Goal: Task Accomplishment & Management: Complete application form

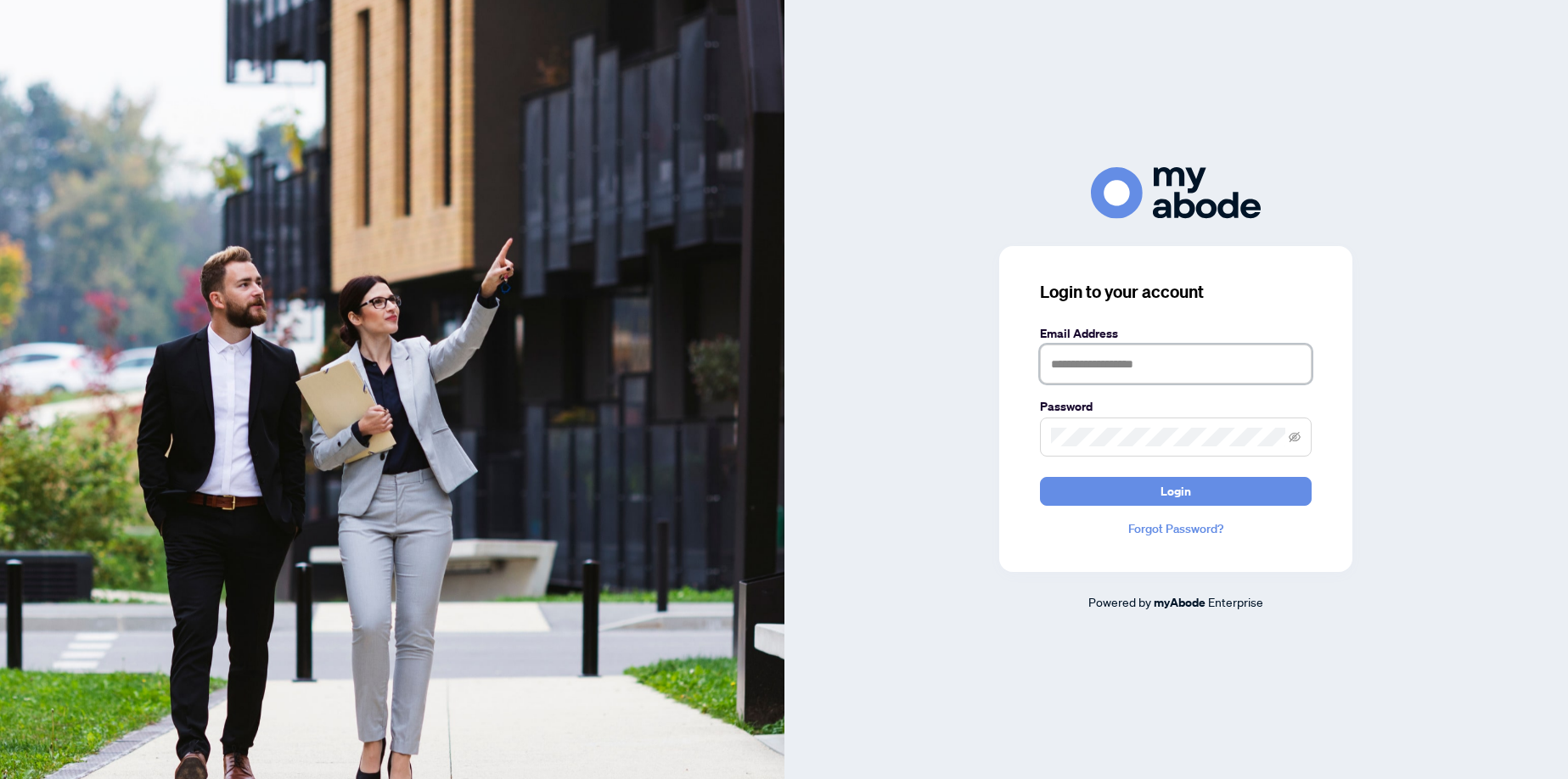
type input "**********"
click at [1180, 494] on span "Login" at bounding box center [1176, 491] width 31 height 27
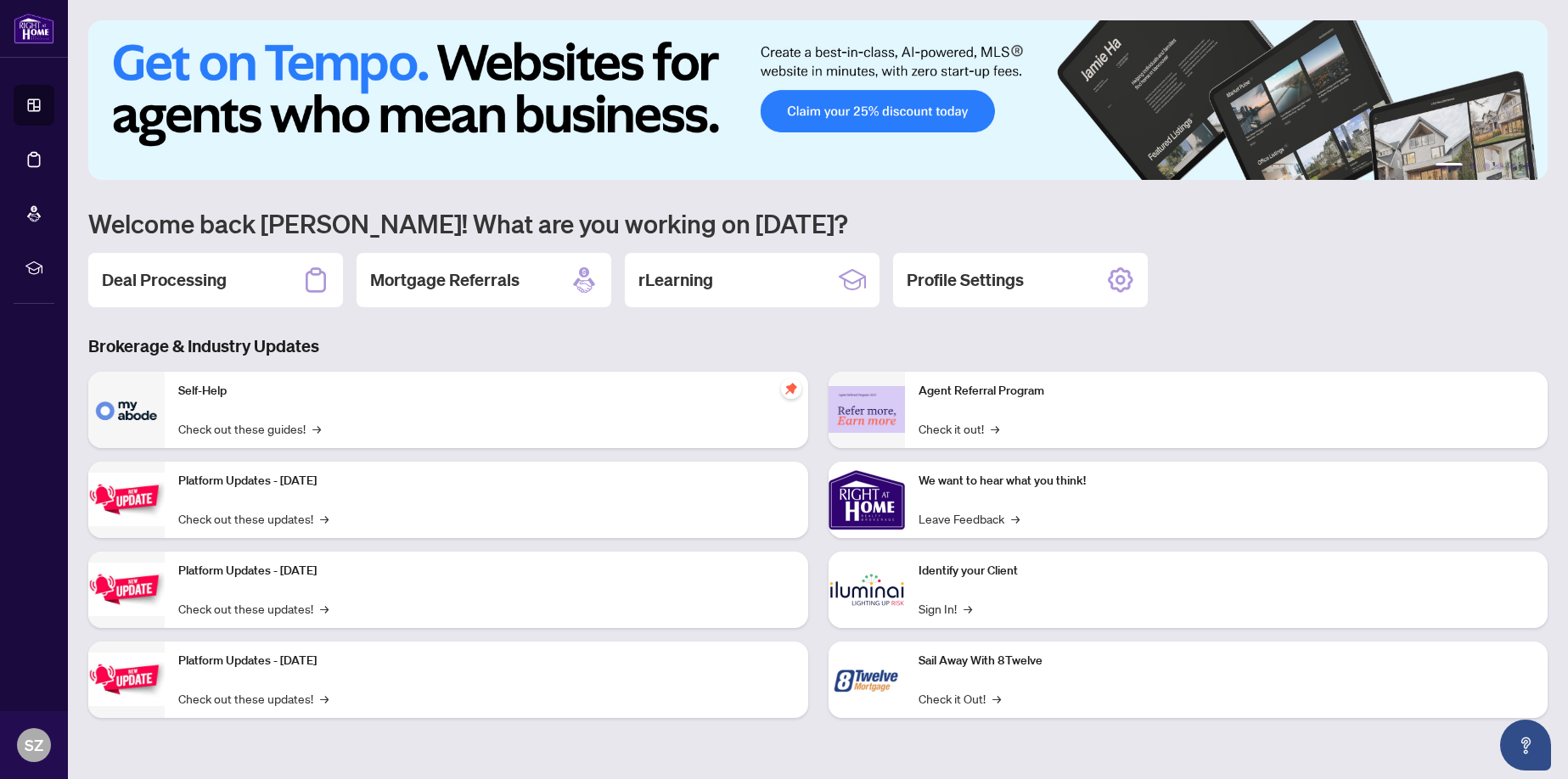
click at [176, 286] on h2 "Deal Processing" at bounding box center [164, 280] width 125 height 24
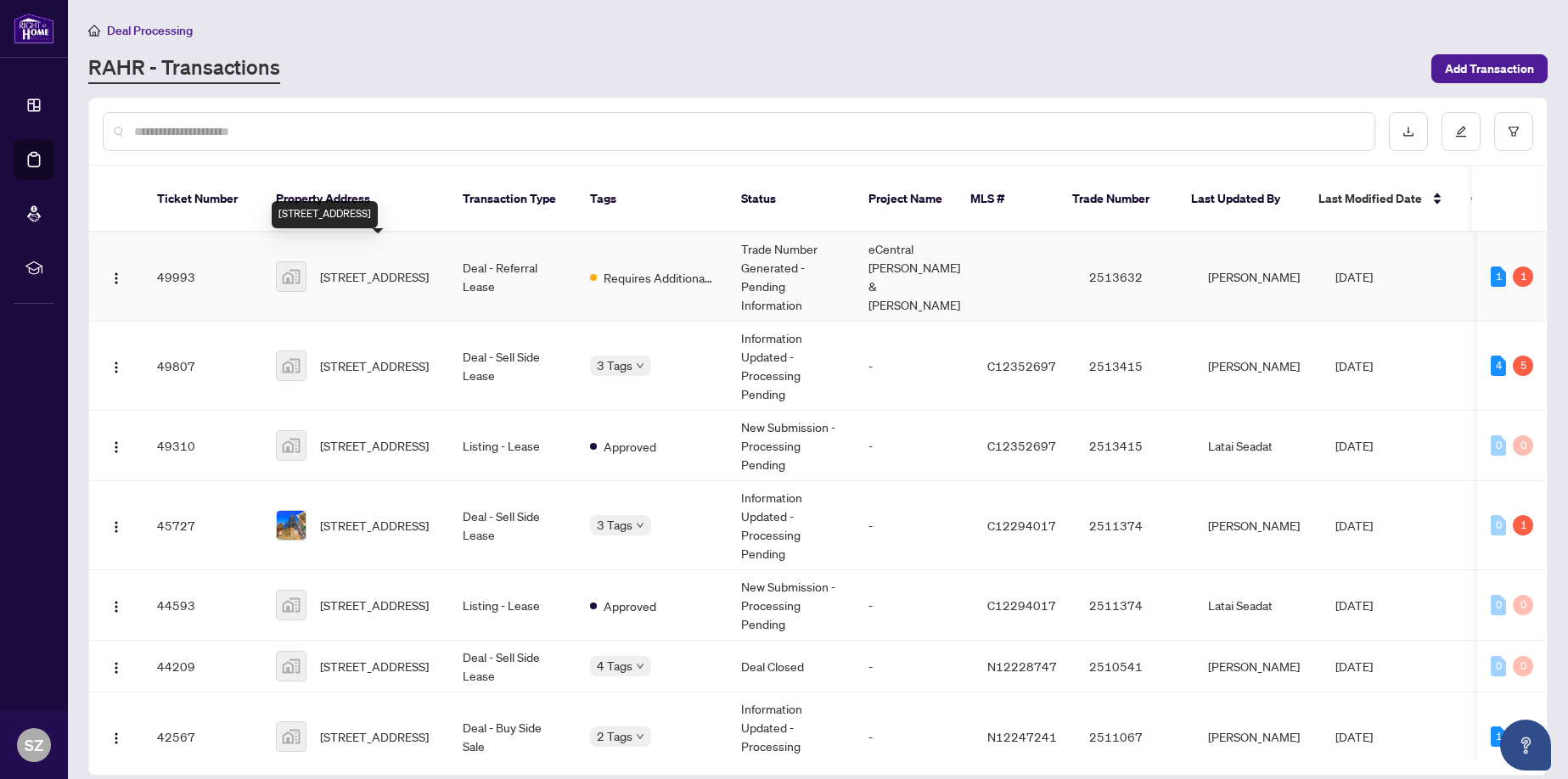
click at [351, 267] on span "15 Roehampton Avenue unit 1608, Toronto, ON M4P 0C2, Canada" at bounding box center [375, 276] width 109 height 18
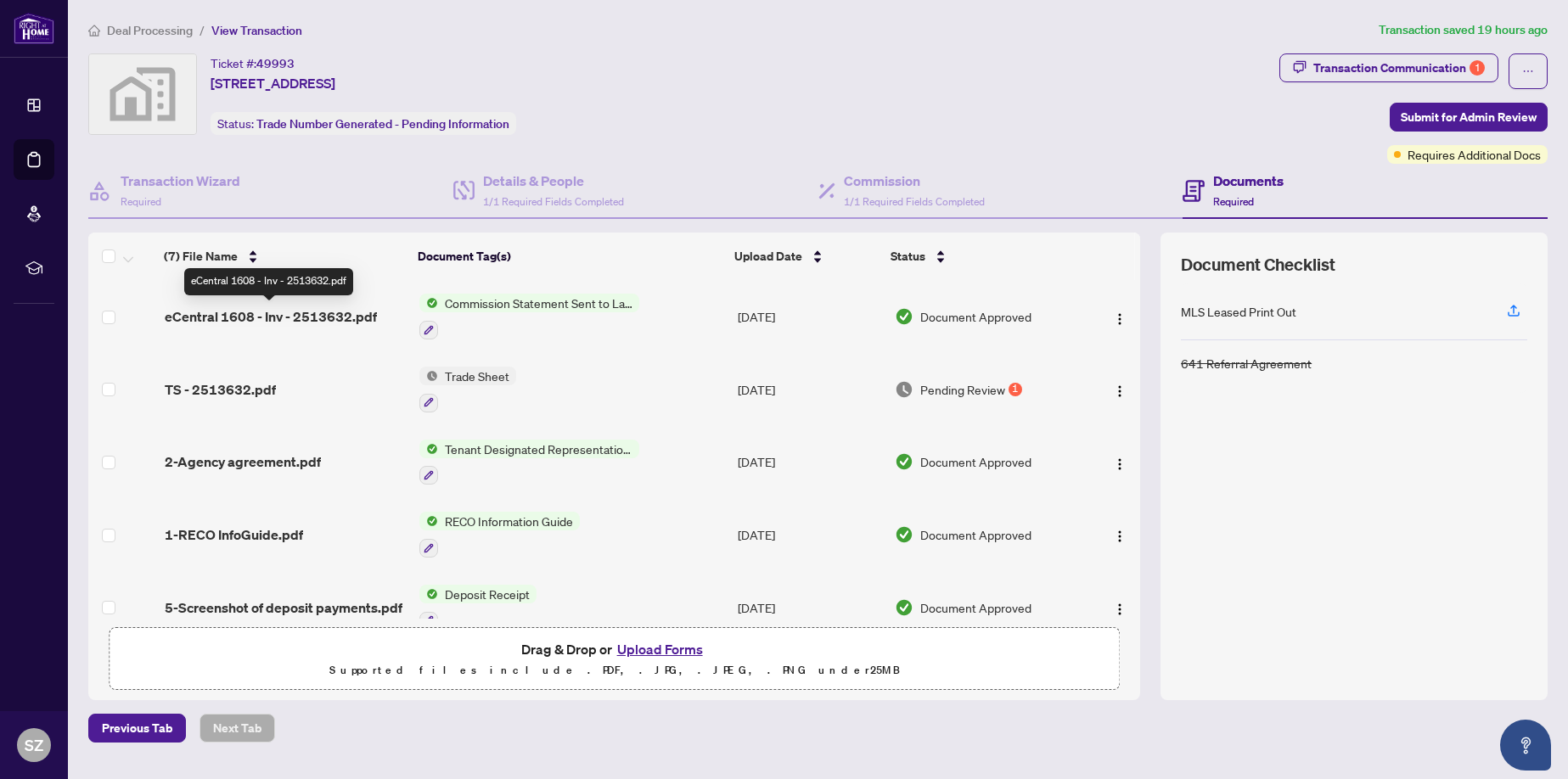
click at [254, 317] on span "eCentral 1608 - Inv - 2513632.pdf" at bounding box center [271, 317] width 212 height 20
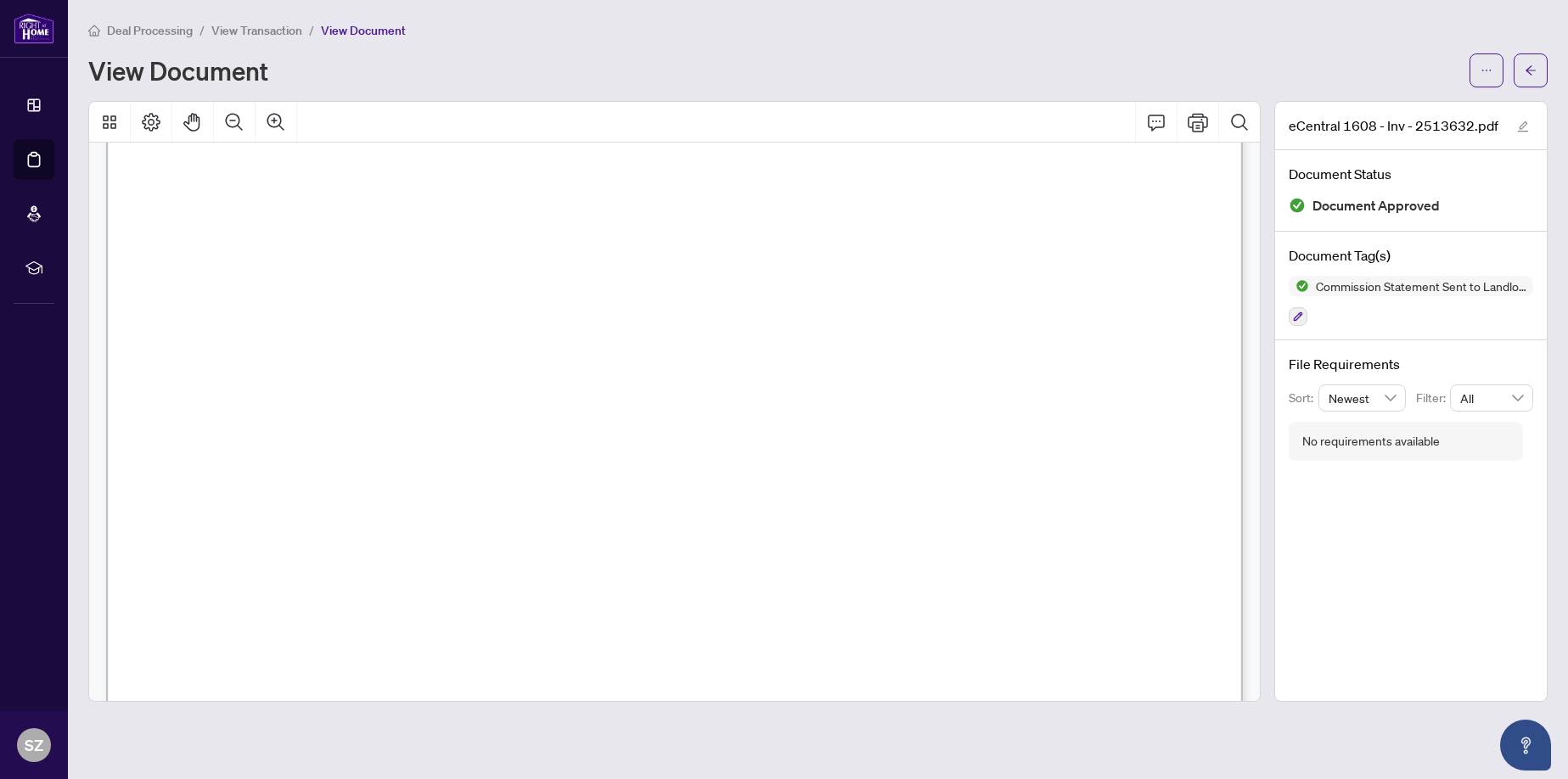
scroll to position [543, 0]
click at [1487, 69] on icon "ellipsis" at bounding box center [1487, 70] width 12 height 12
click at [1402, 109] on span "Download" at bounding box center [1426, 106] width 129 height 18
click at [266, 32] on span "View Transaction" at bounding box center [257, 31] width 91 height 15
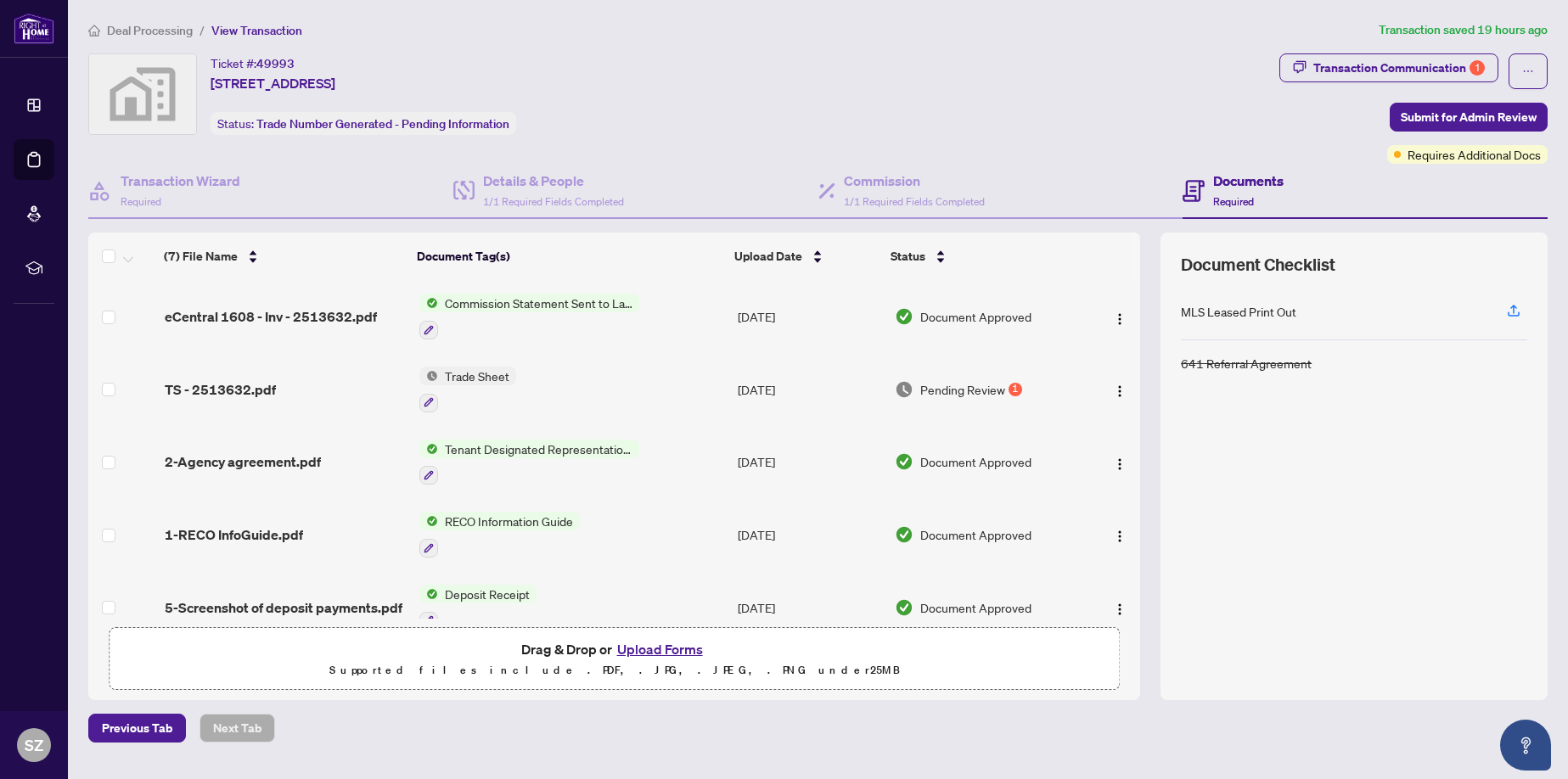
click at [460, 376] on span "Trade Sheet" at bounding box center [477, 376] width 78 height 18
click at [206, 389] on span "TS - 2513632.pdf" at bounding box center [220, 389] width 111 height 20
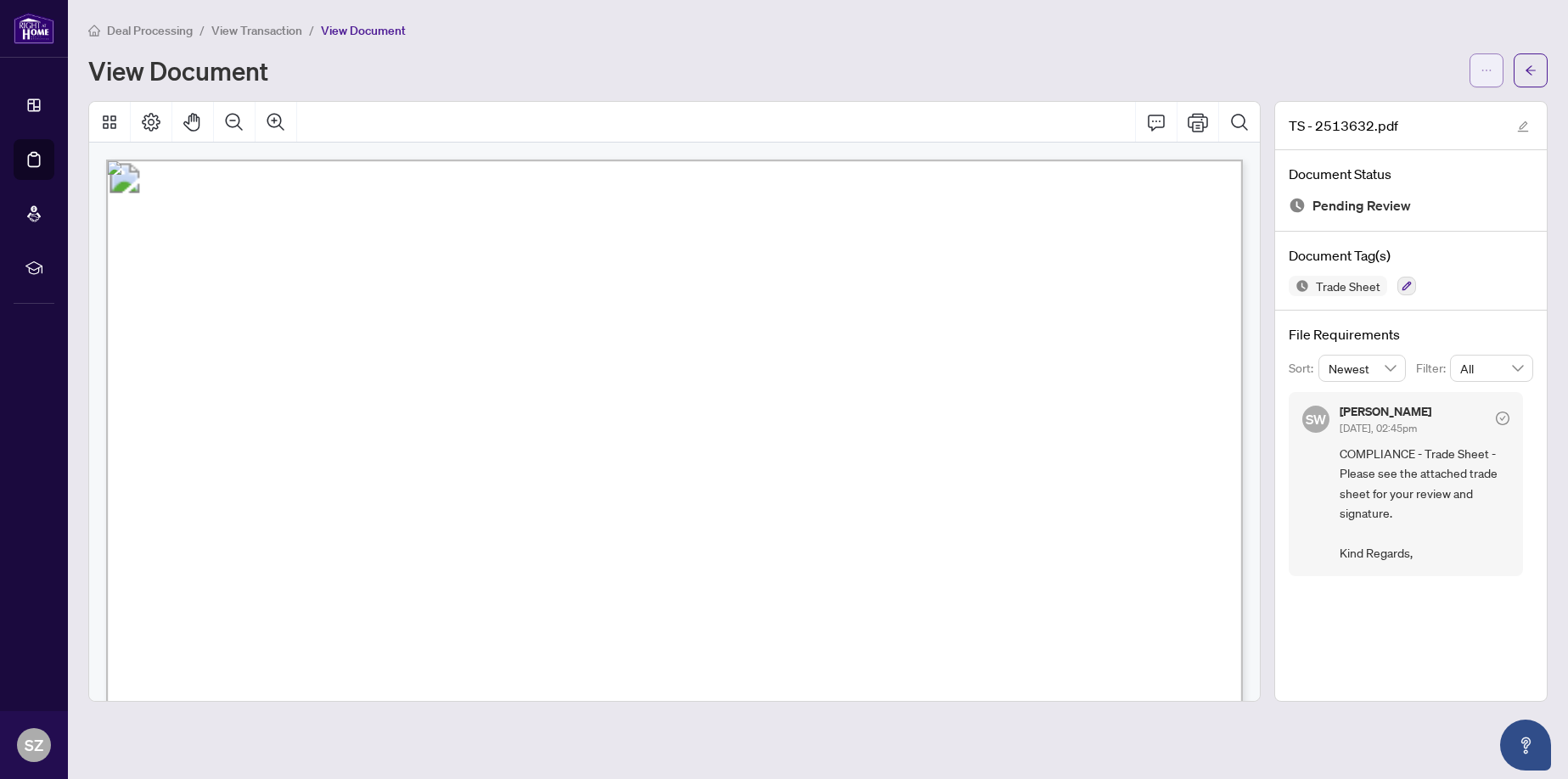
click at [1487, 70] on icon "ellipsis" at bounding box center [1488, 70] width 10 height 2
click at [1388, 105] on span "Download" at bounding box center [1426, 106] width 129 height 18
click at [257, 30] on span "View Transaction" at bounding box center [257, 31] width 91 height 15
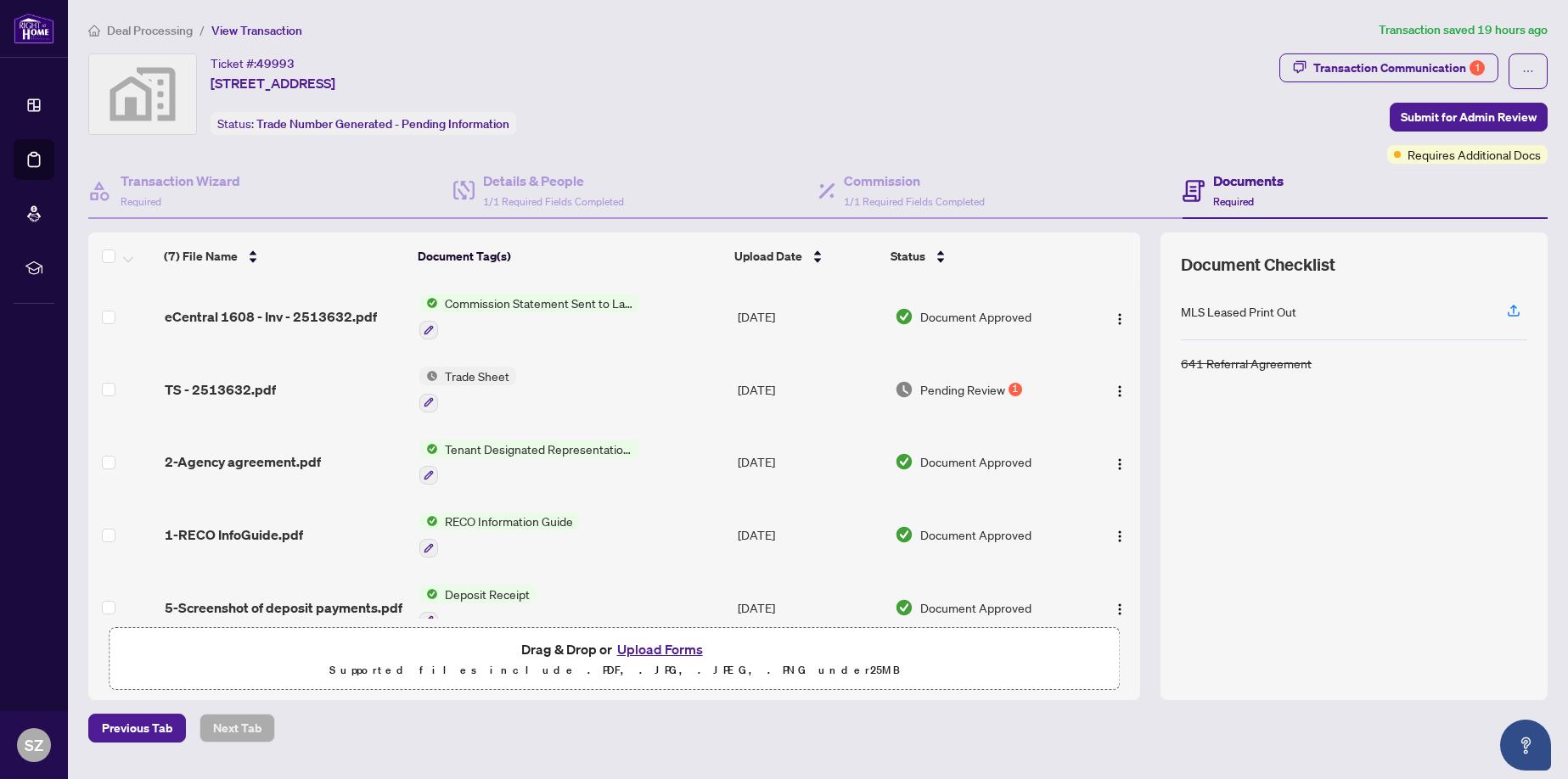
click at [657, 646] on button "Upload Forms" at bounding box center [659, 649] width 96 height 22
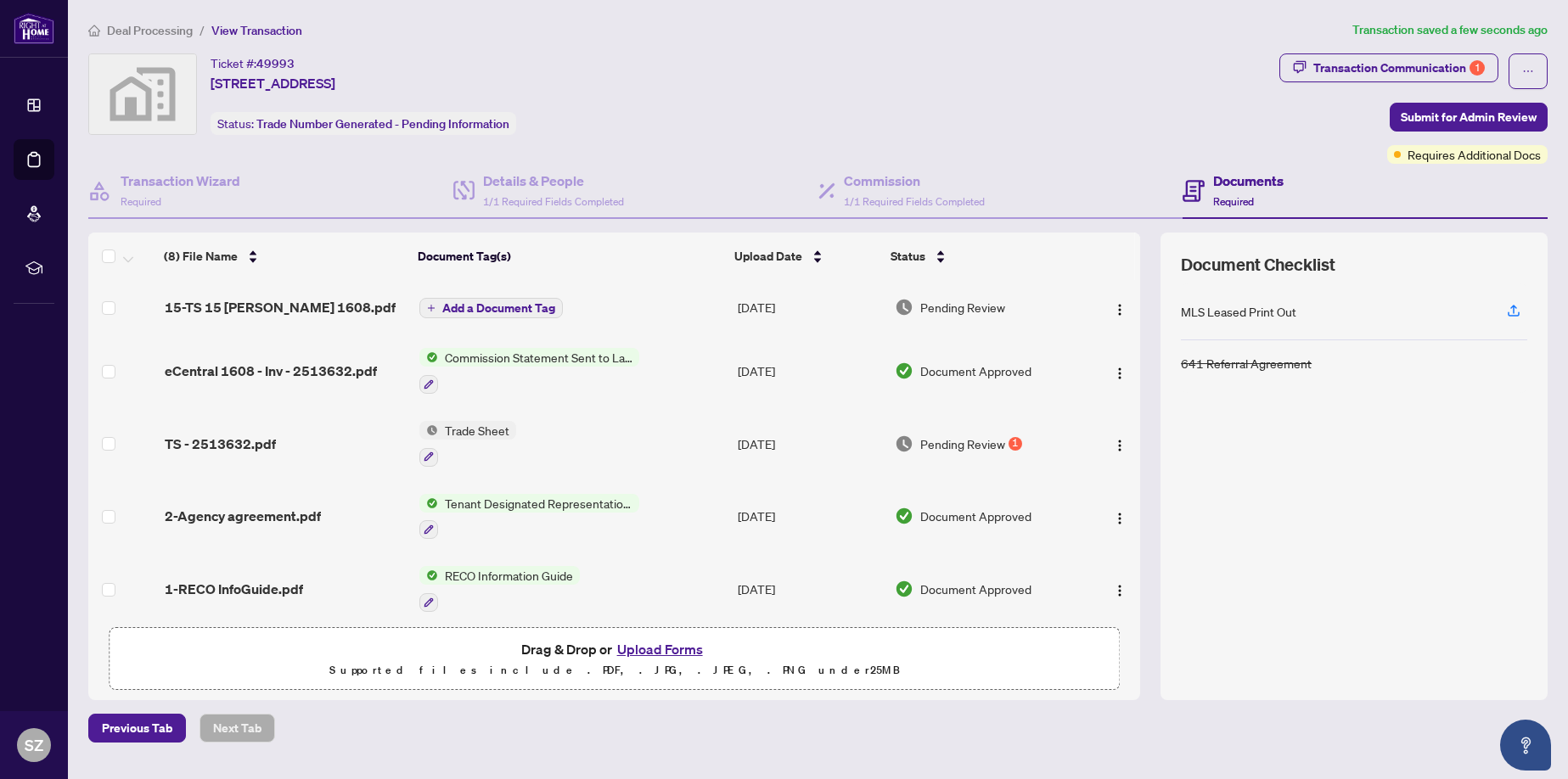
click at [485, 307] on span "Add a Document Tag" at bounding box center [498, 308] width 113 height 12
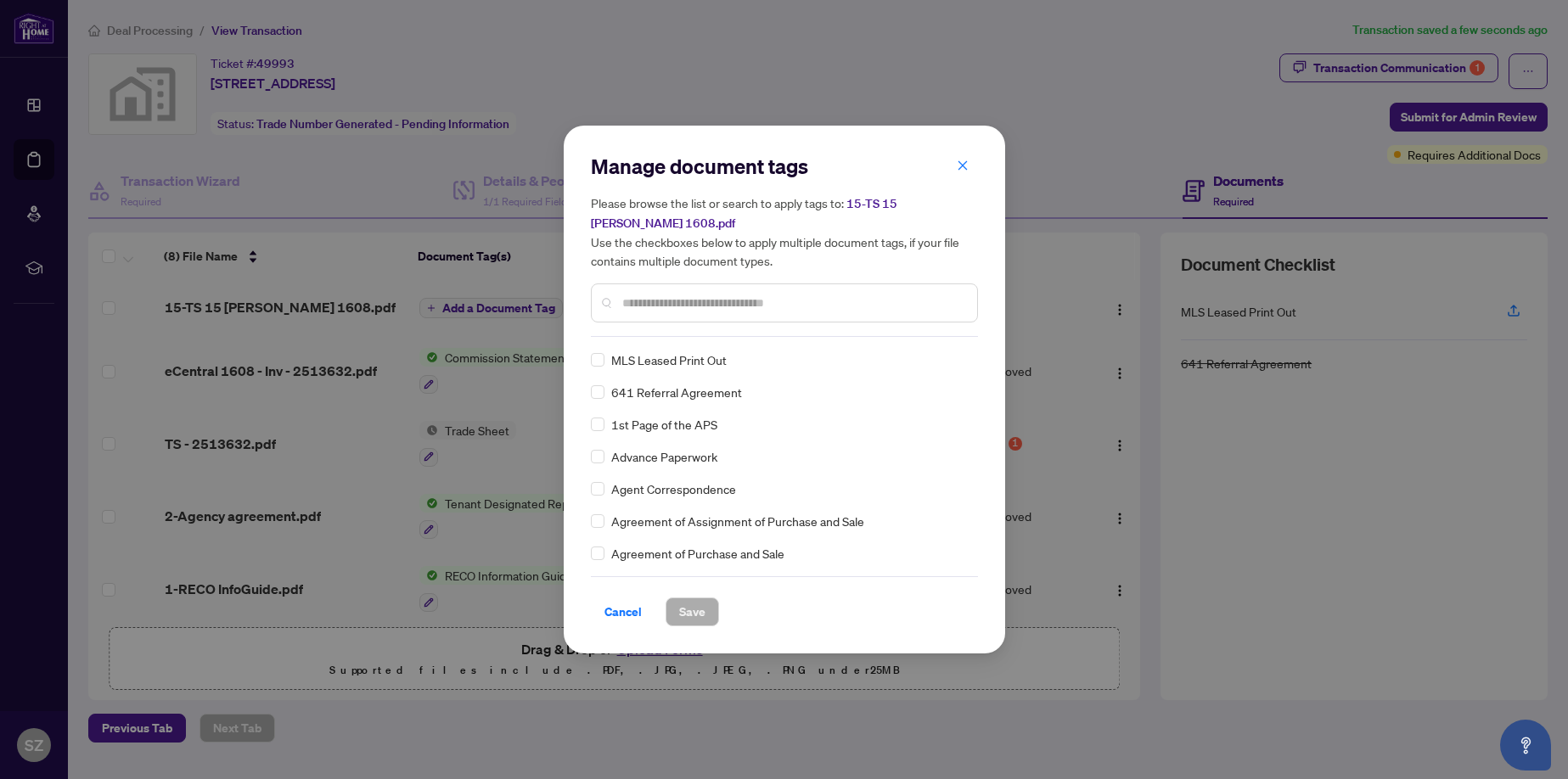
click at [657, 293] on input "text" at bounding box center [794, 302] width 342 height 18
type input "*****"
click at [695, 601] on span "Save" at bounding box center [692, 612] width 26 height 27
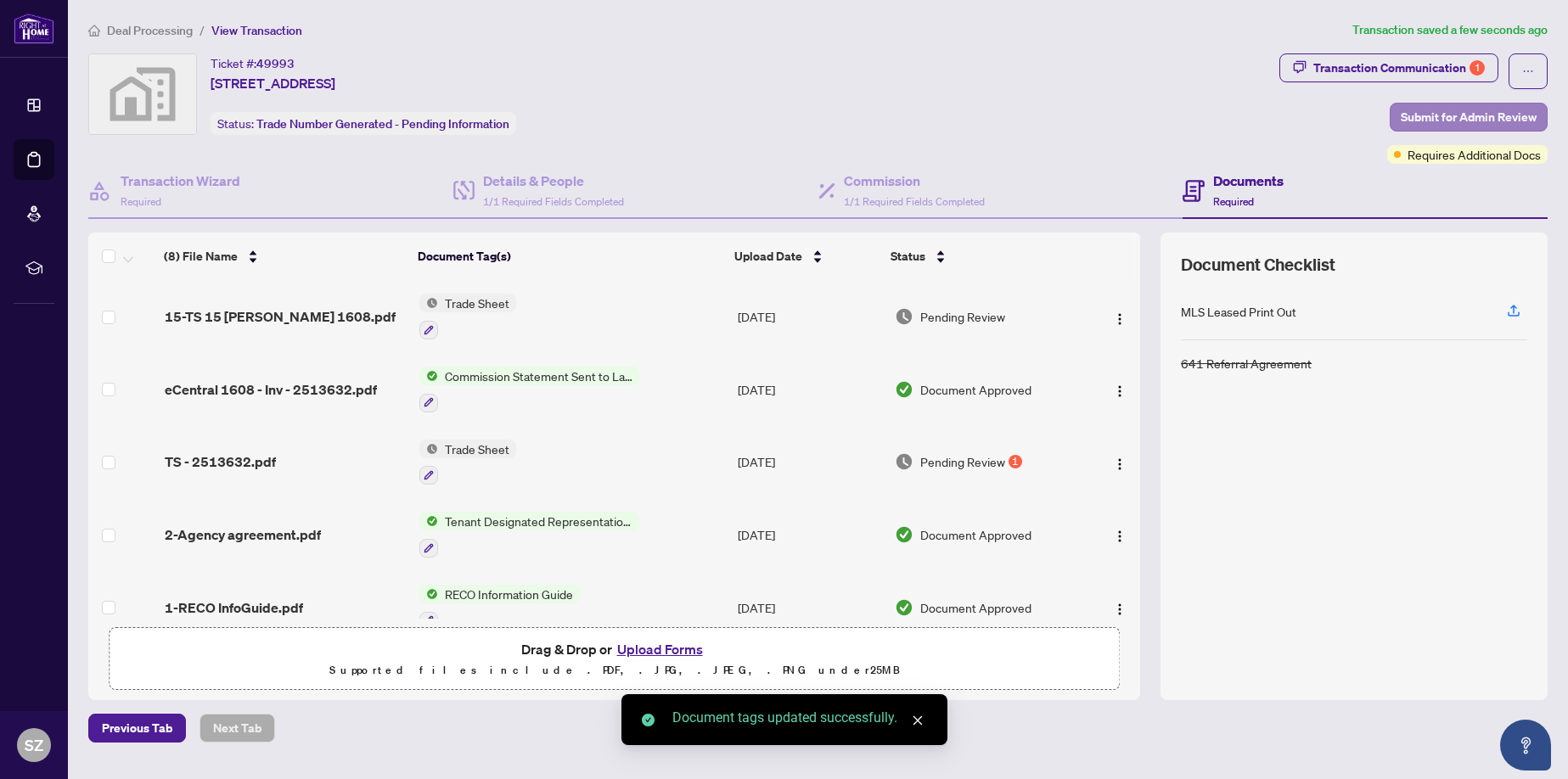
click at [1477, 113] on span "Submit for Admin Review" at bounding box center [1469, 117] width 136 height 27
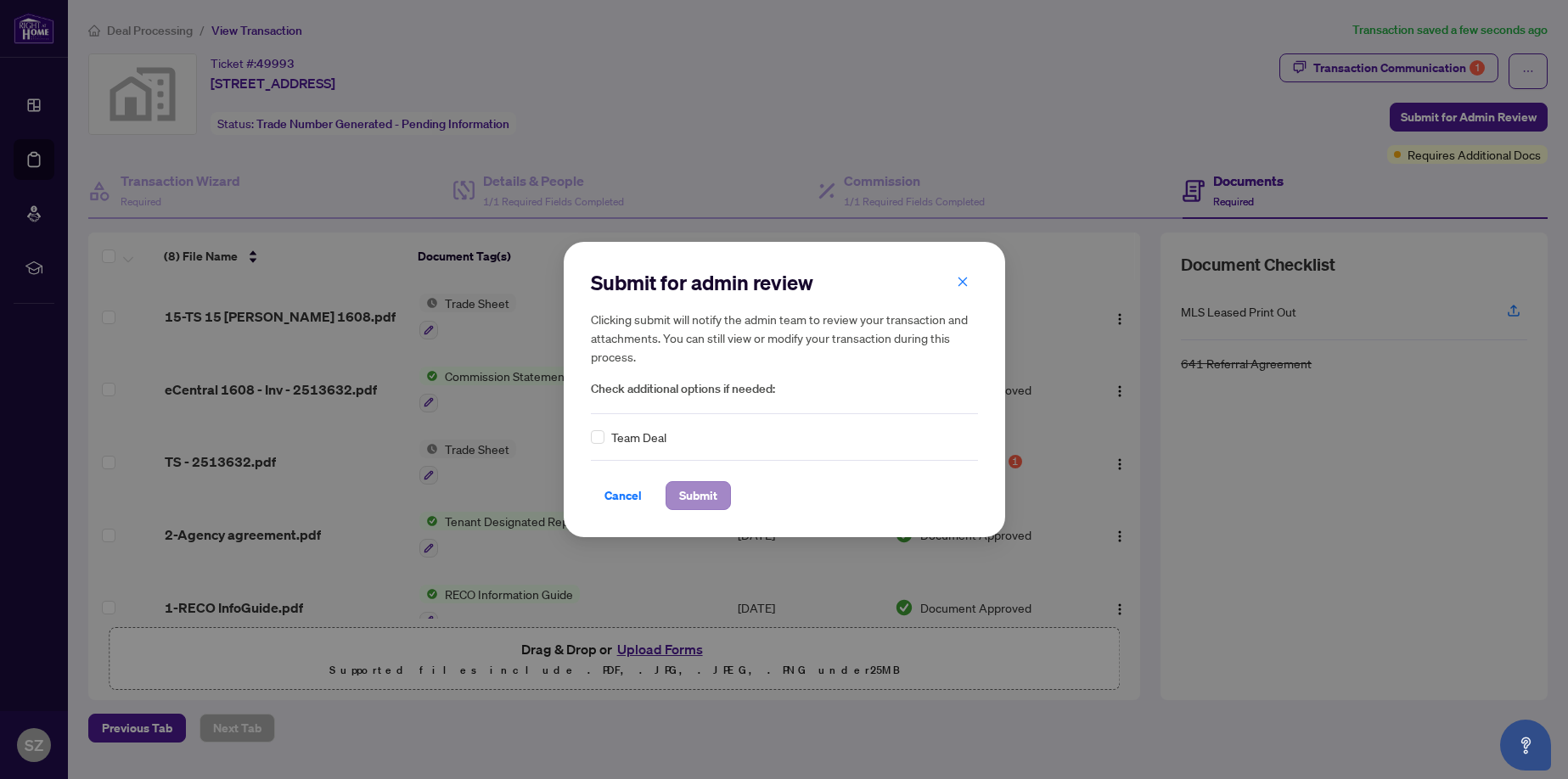
click at [701, 490] on span "Submit" at bounding box center [699, 496] width 39 height 27
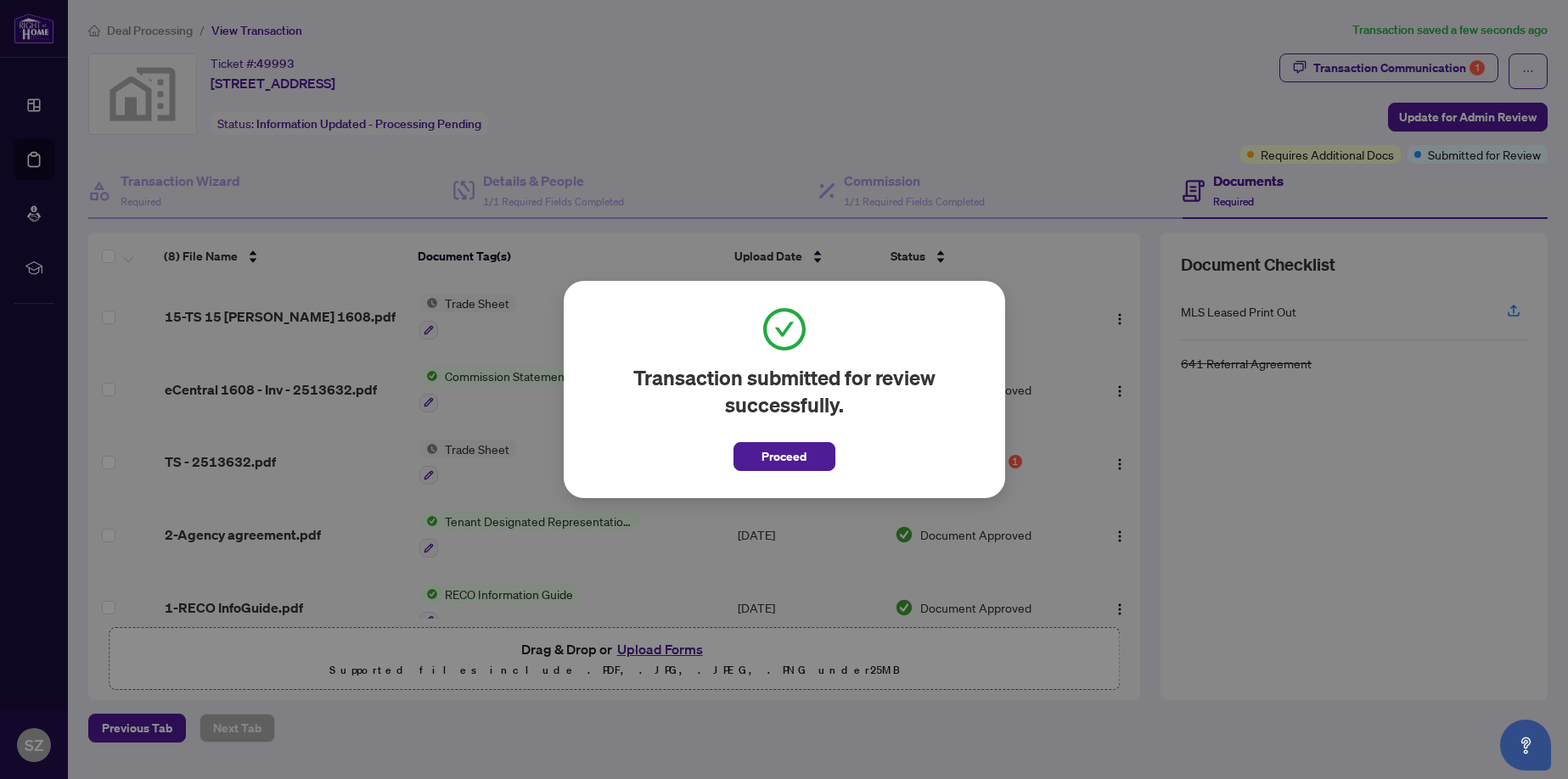
click at [1111, 125] on div "Transaction submitted for review successfully. Proceed Cancel OK" at bounding box center [784, 389] width 1568 height 779
click at [799, 466] on span "Proceed" at bounding box center [784, 457] width 45 height 27
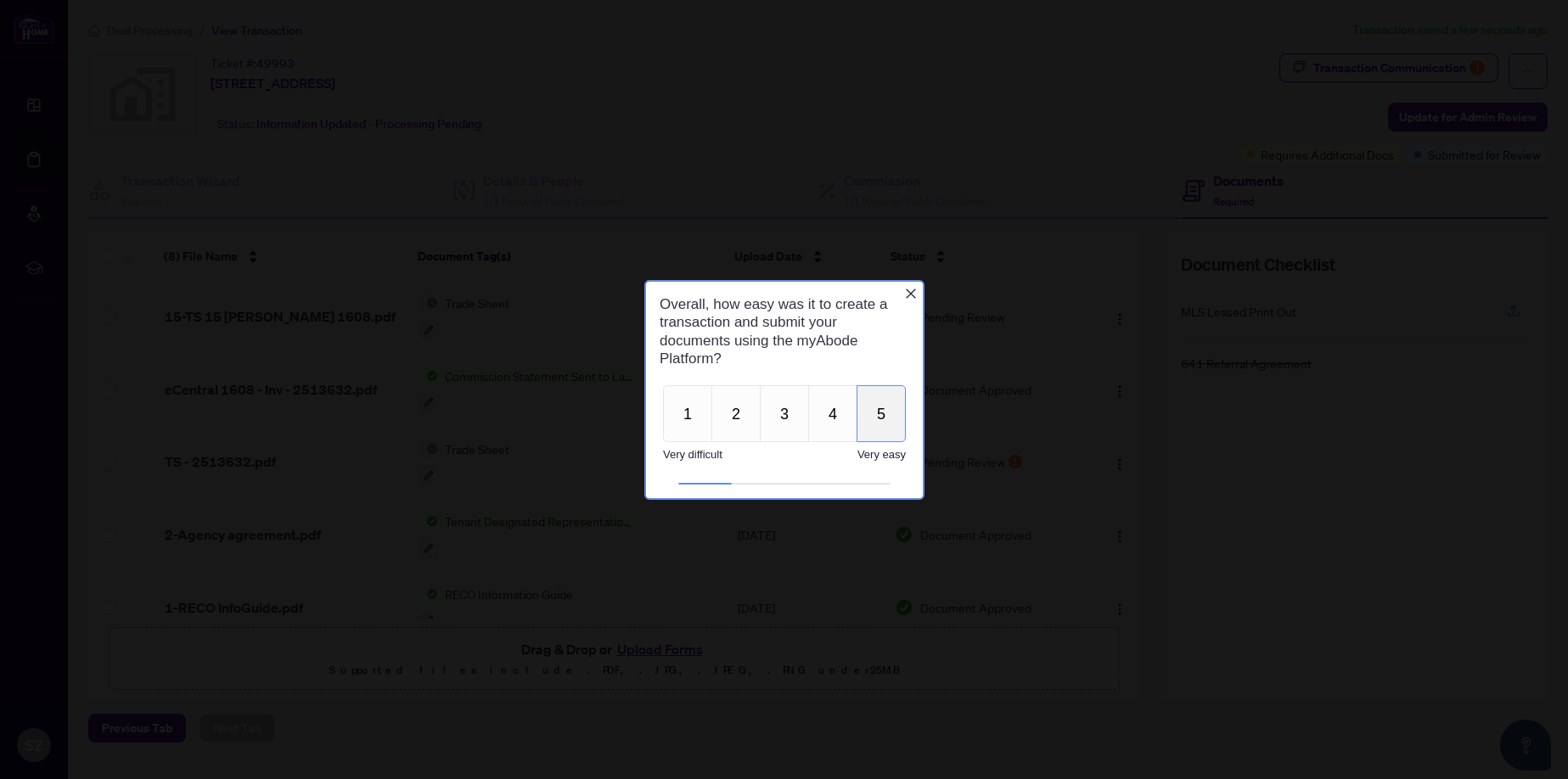
click at [877, 419] on button "5" at bounding box center [881, 412] width 49 height 57
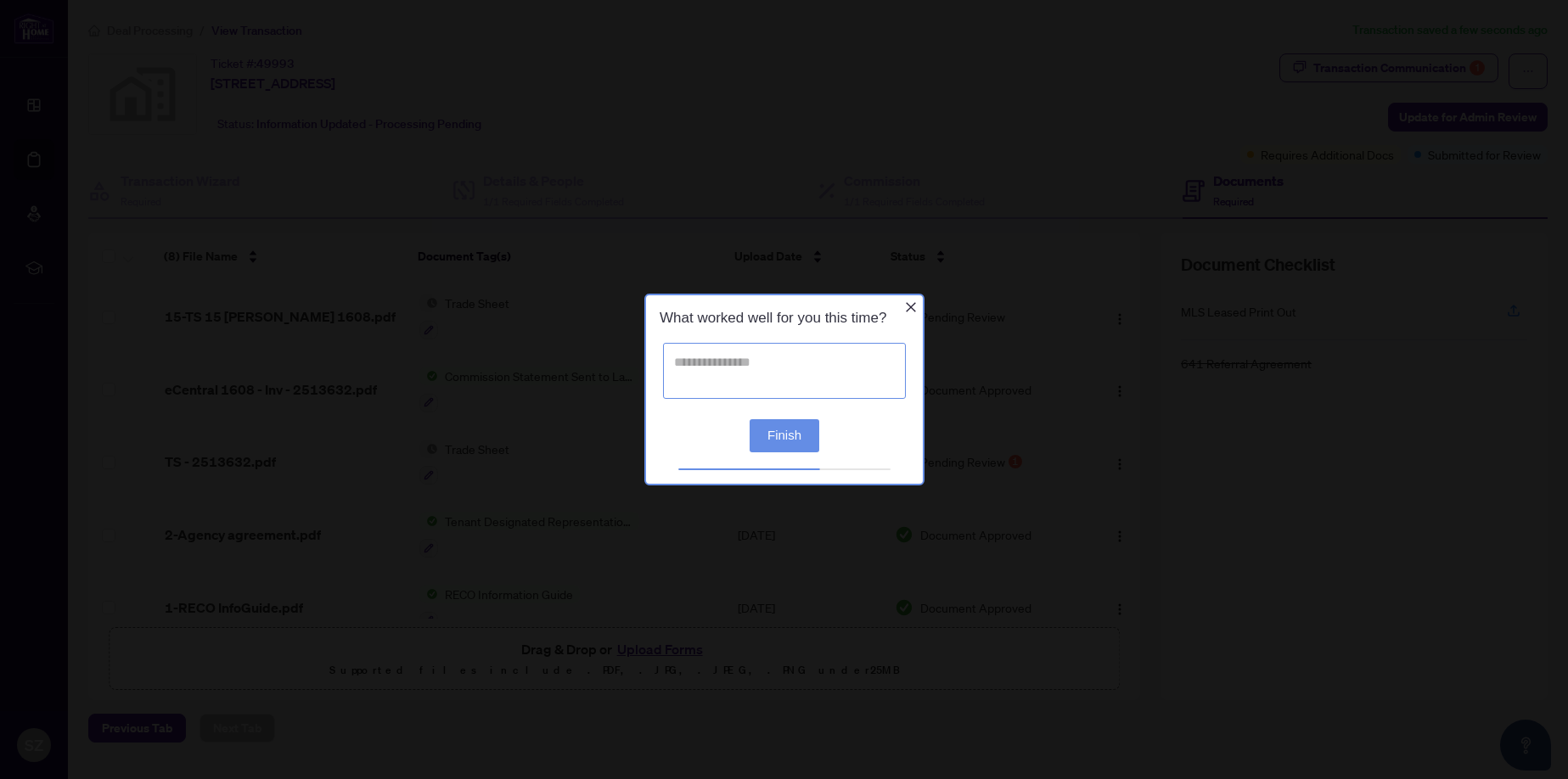
drag, startPoint x: 673, startPoint y: 357, endPoint x: 728, endPoint y: 365, distance: 55.6
click at [673, 357] on textarea at bounding box center [784, 371] width 243 height 56
type textarea "**********"
click at [792, 437] on button "Finish" at bounding box center [784, 435] width 70 height 33
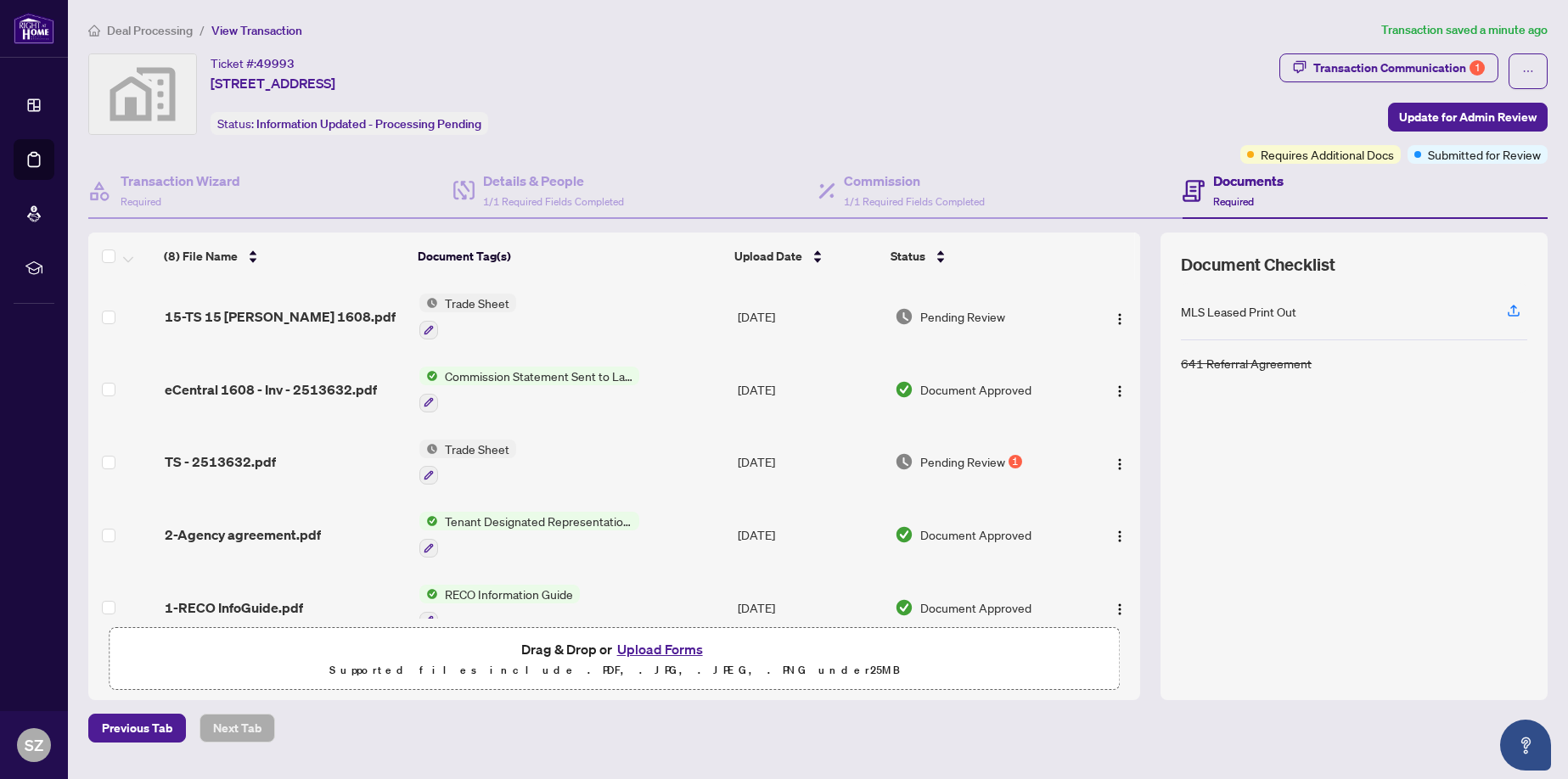
click at [147, 27] on span "Deal Processing" at bounding box center [150, 31] width 86 height 15
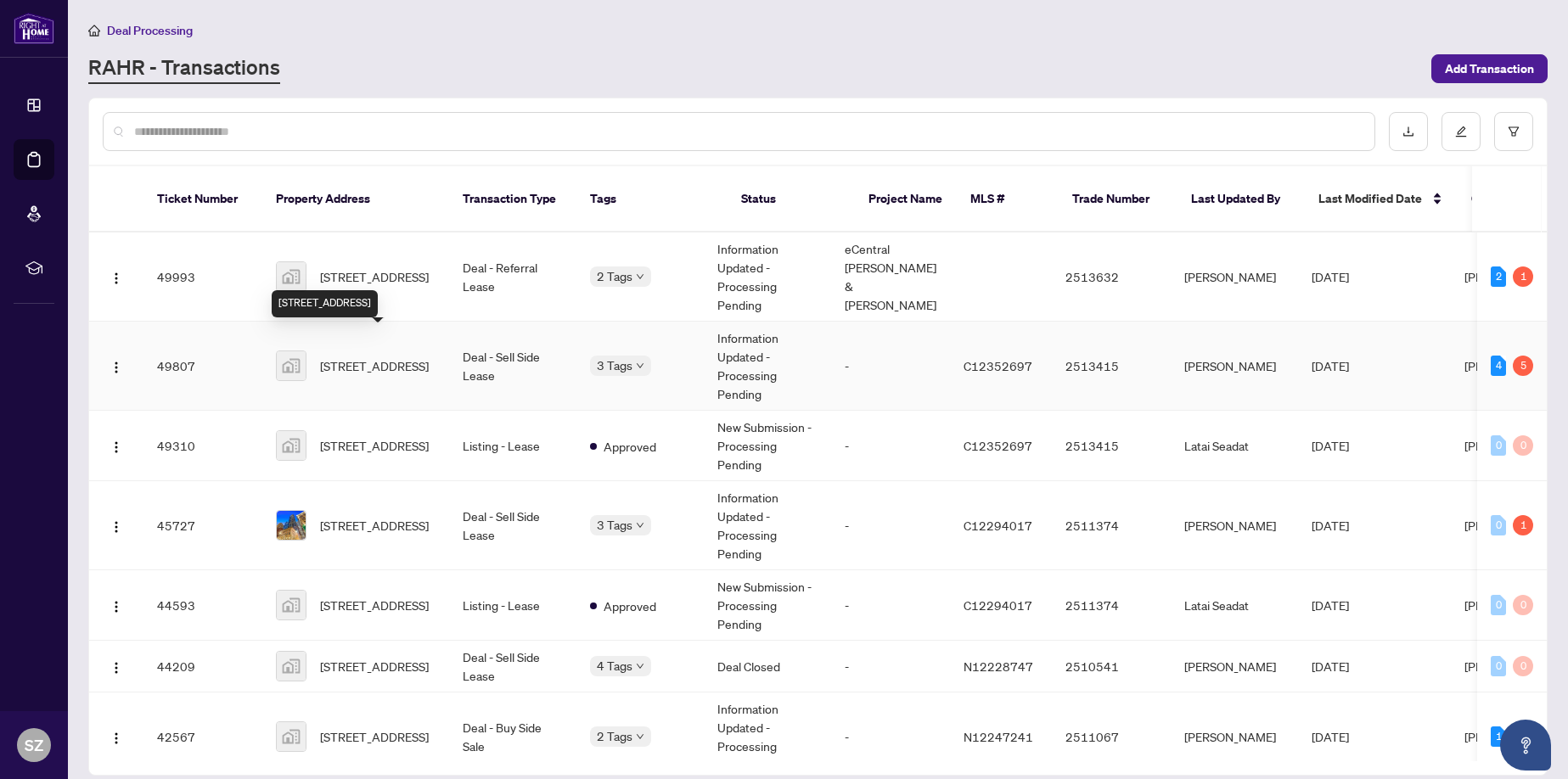
click at [356, 356] on span "66 Forest Manor Rd unit 1003, North York, Toronto, Ontario M2J 0B7, Canada" at bounding box center [375, 365] width 109 height 18
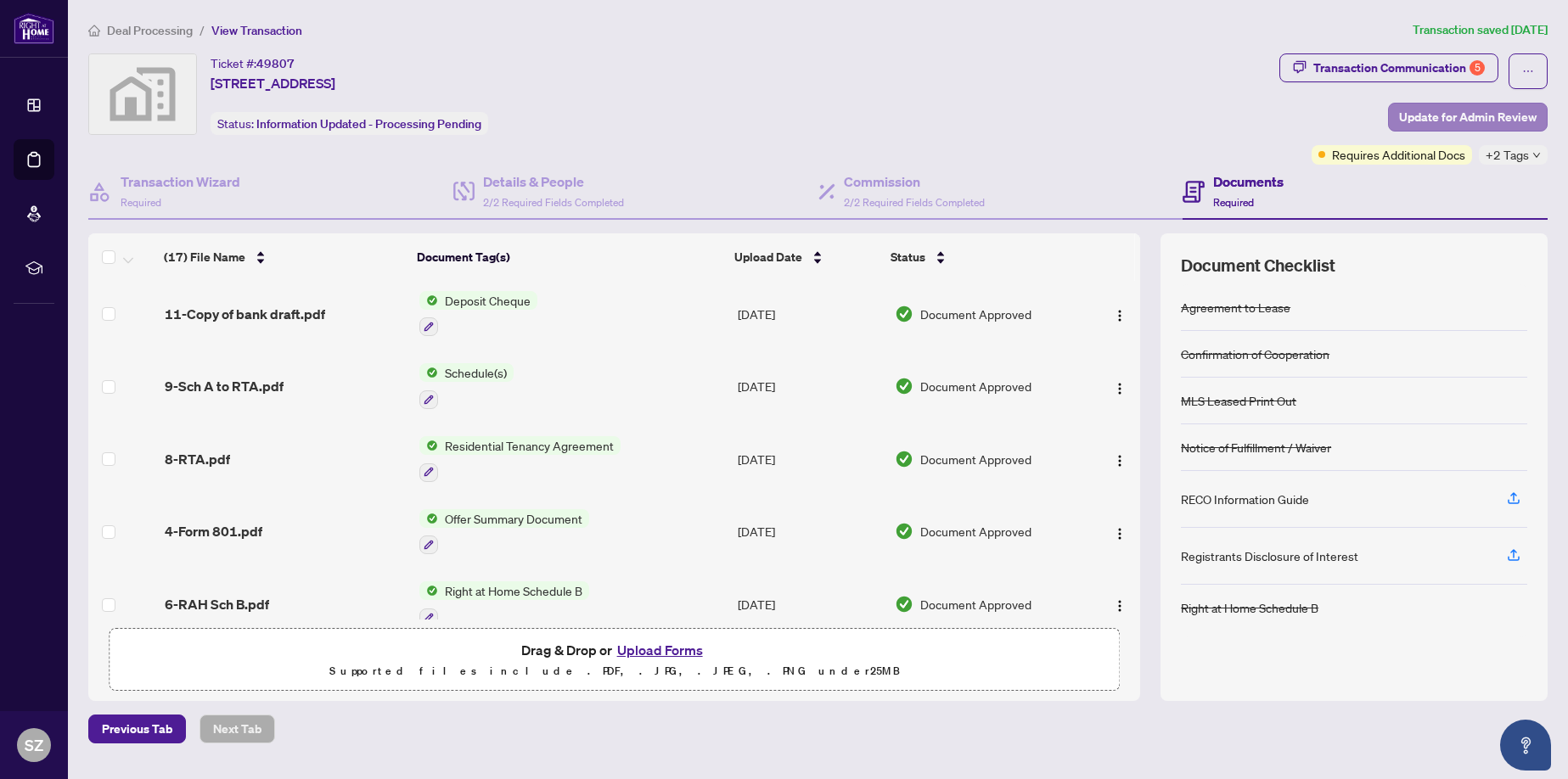
scroll to position [691, 0]
click at [1390, 155] on span "Requires Additional Docs" at bounding box center [1399, 153] width 133 height 18
click at [1384, 157] on span "Requires Additional Docs" at bounding box center [1399, 153] width 133 height 18
click at [1421, 63] on div "Transaction Communication 5" at bounding box center [1400, 68] width 172 height 27
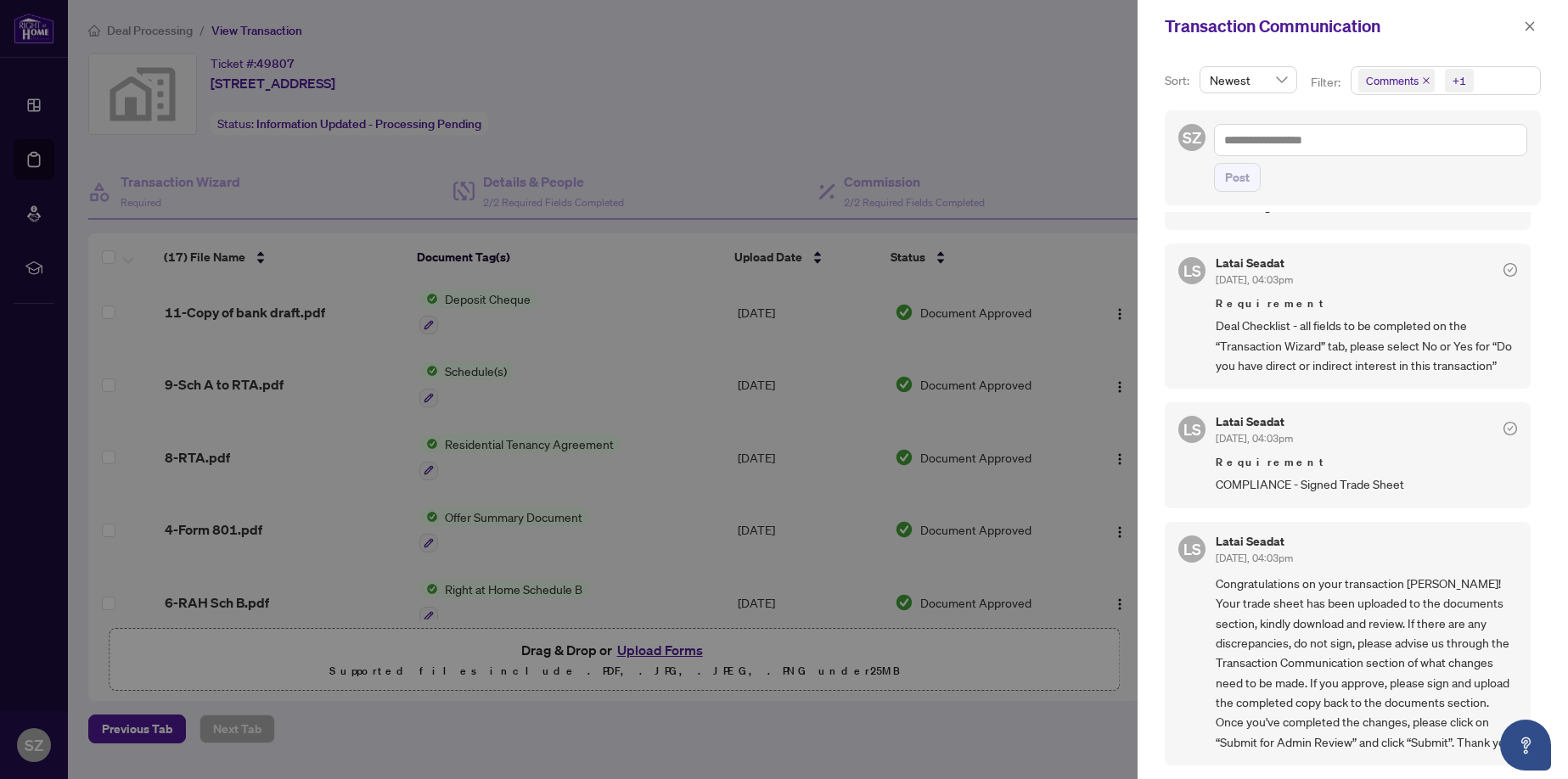
scroll to position [4, 0]
click at [894, 96] on div at bounding box center [784, 389] width 1568 height 779
click at [1533, 20] on icon "close" at bounding box center [1530, 26] width 12 height 12
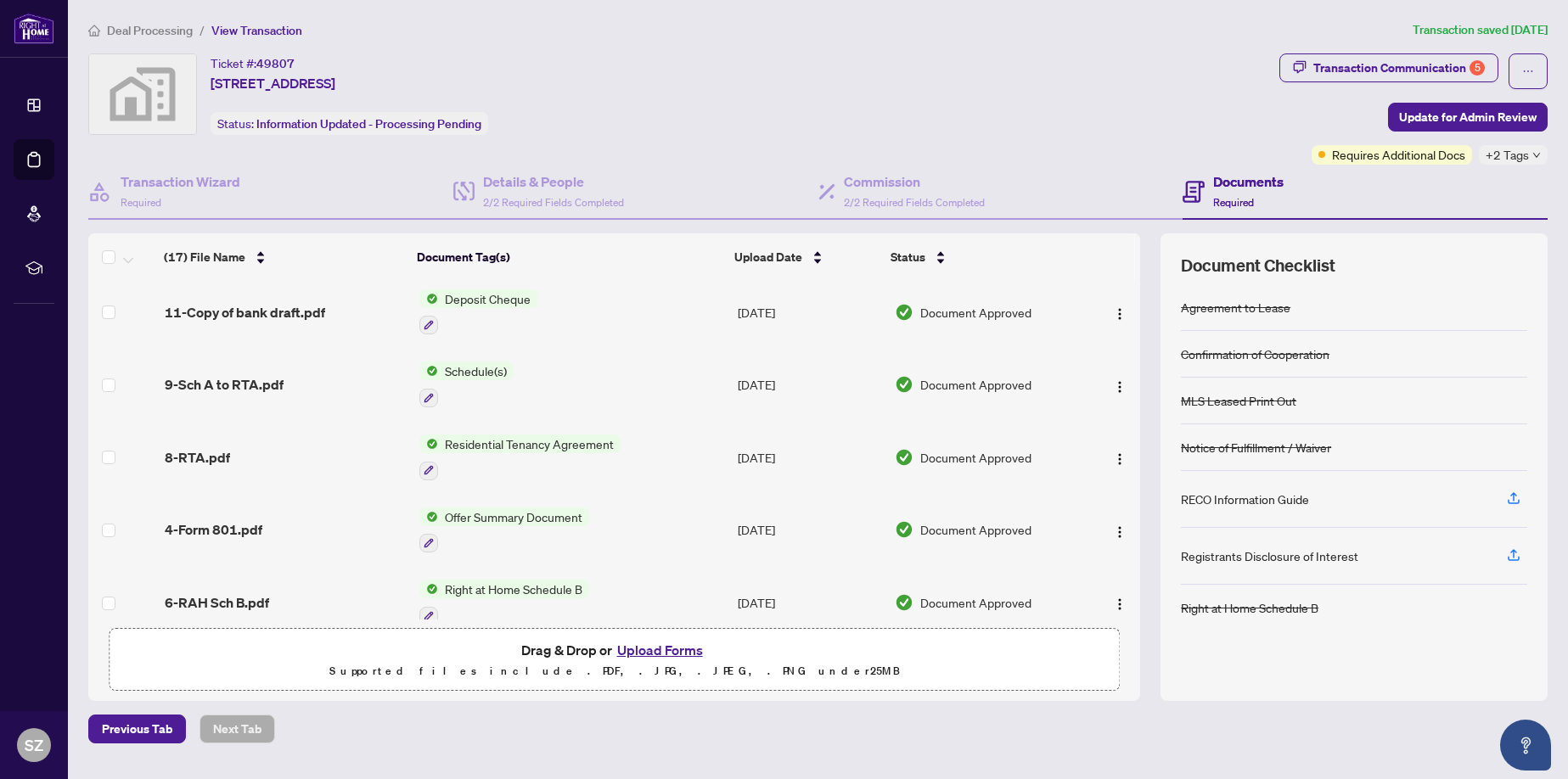
click at [137, 26] on span "Deal Processing" at bounding box center [150, 31] width 86 height 15
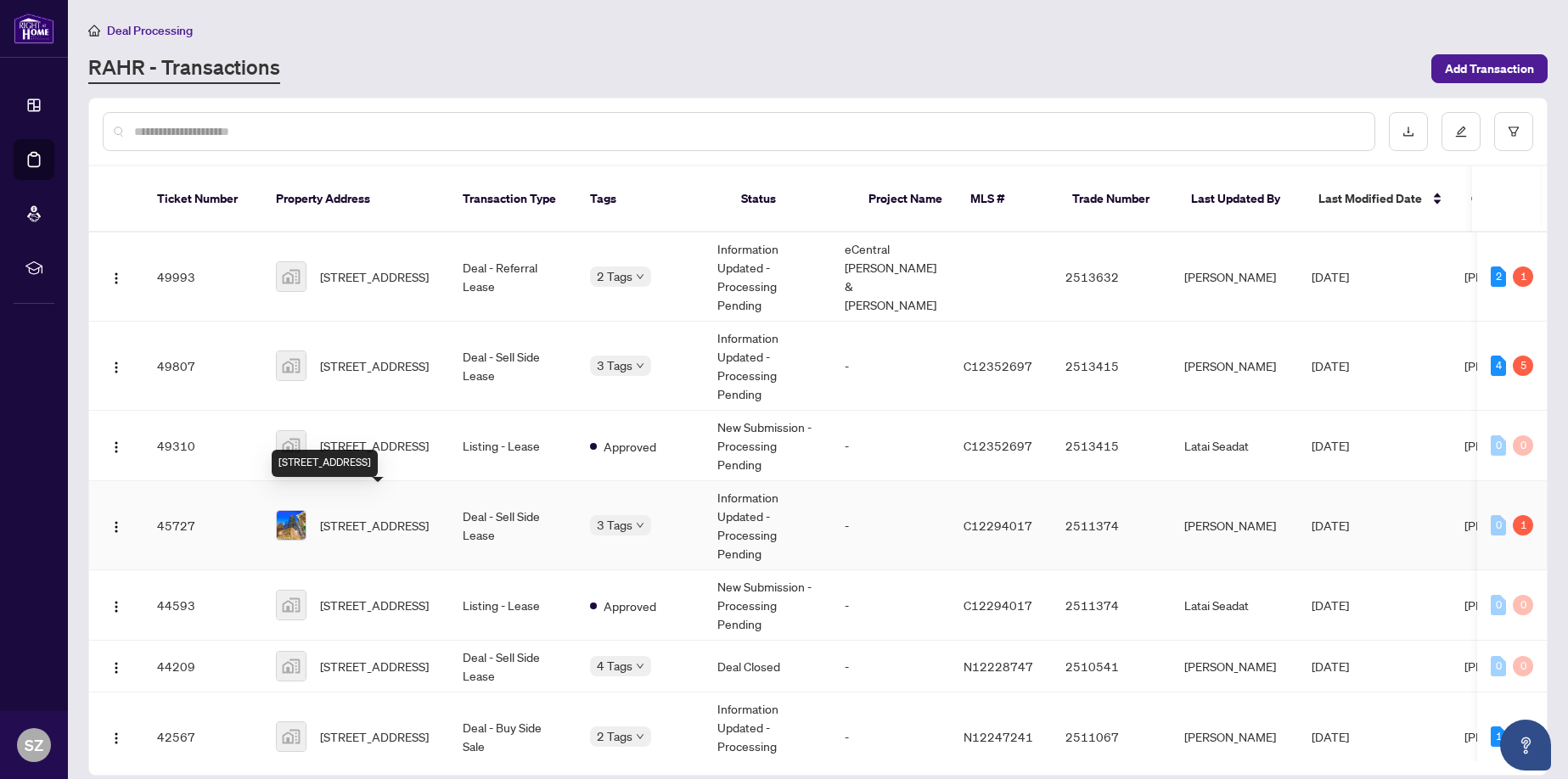
click at [337, 516] on span "4414-70 Temperance St unit 4414, Toronto, Ontario M5H 0B1, Canada" at bounding box center [375, 525] width 109 height 18
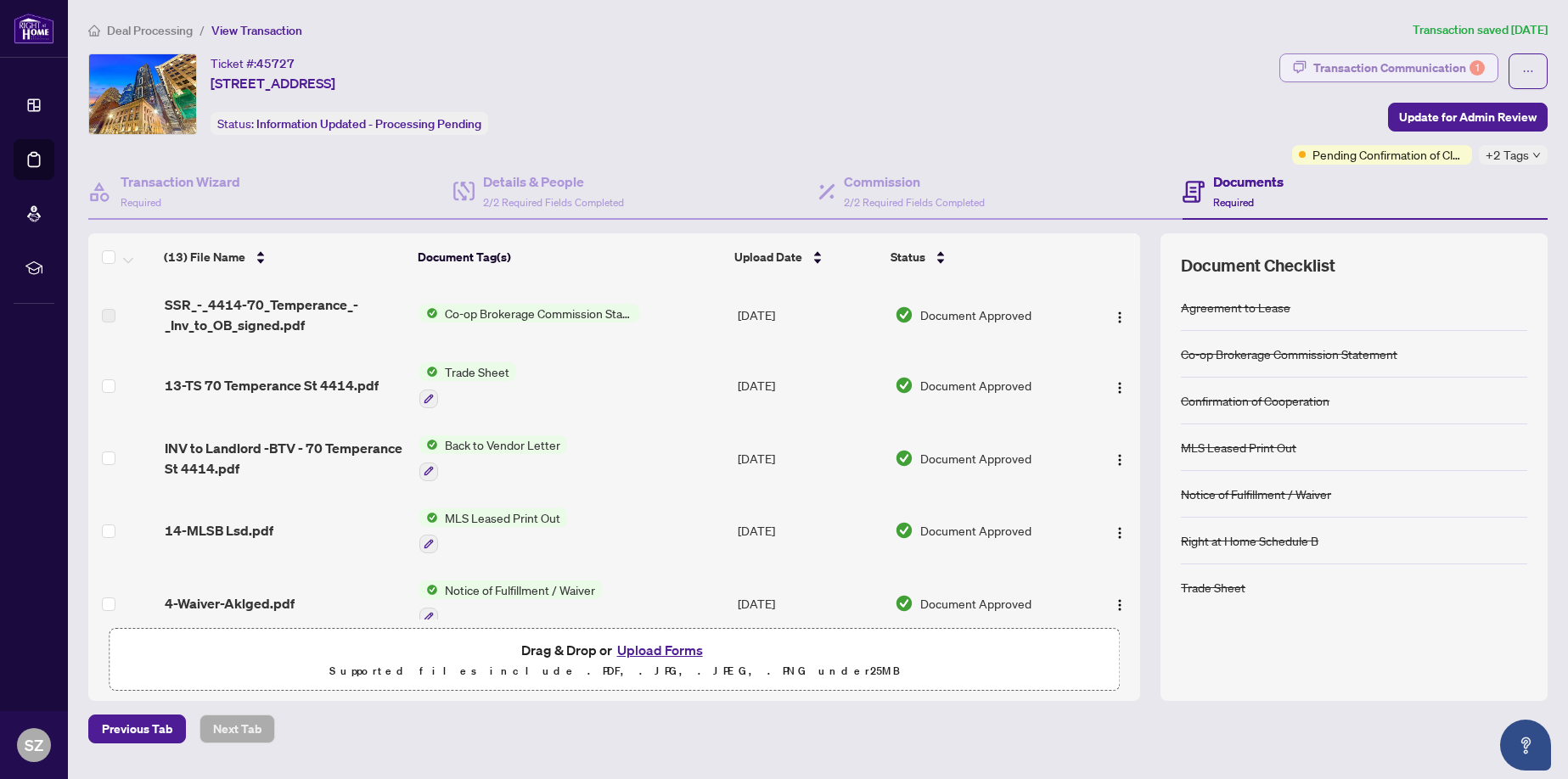
click at [1425, 65] on div "Transaction Communication 1" at bounding box center [1400, 68] width 172 height 27
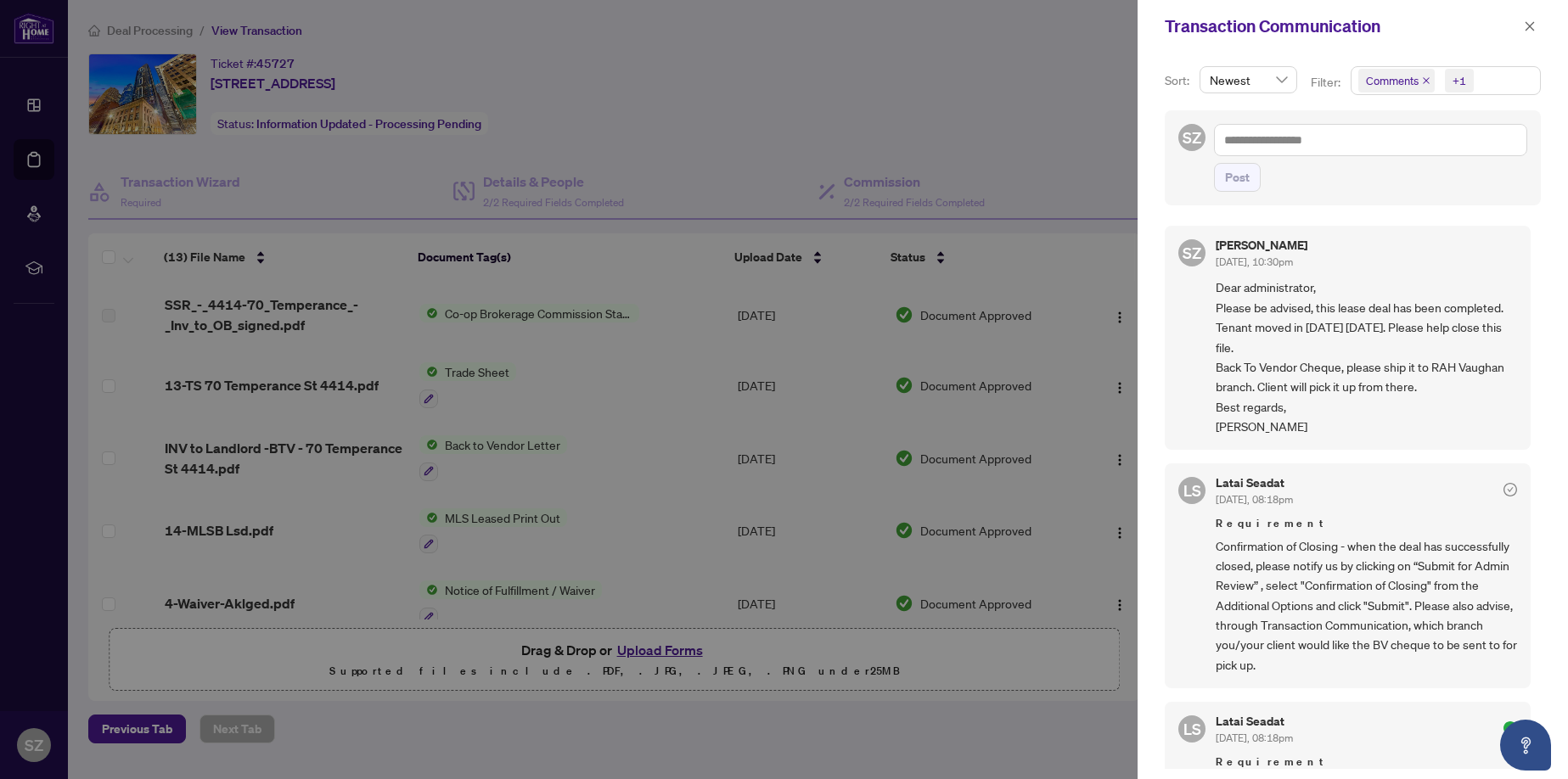
click at [840, 113] on div at bounding box center [784, 389] width 1568 height 779
click at [1532, 26] on icon "close" at bounding box center [1530, 26] width 12 height 12
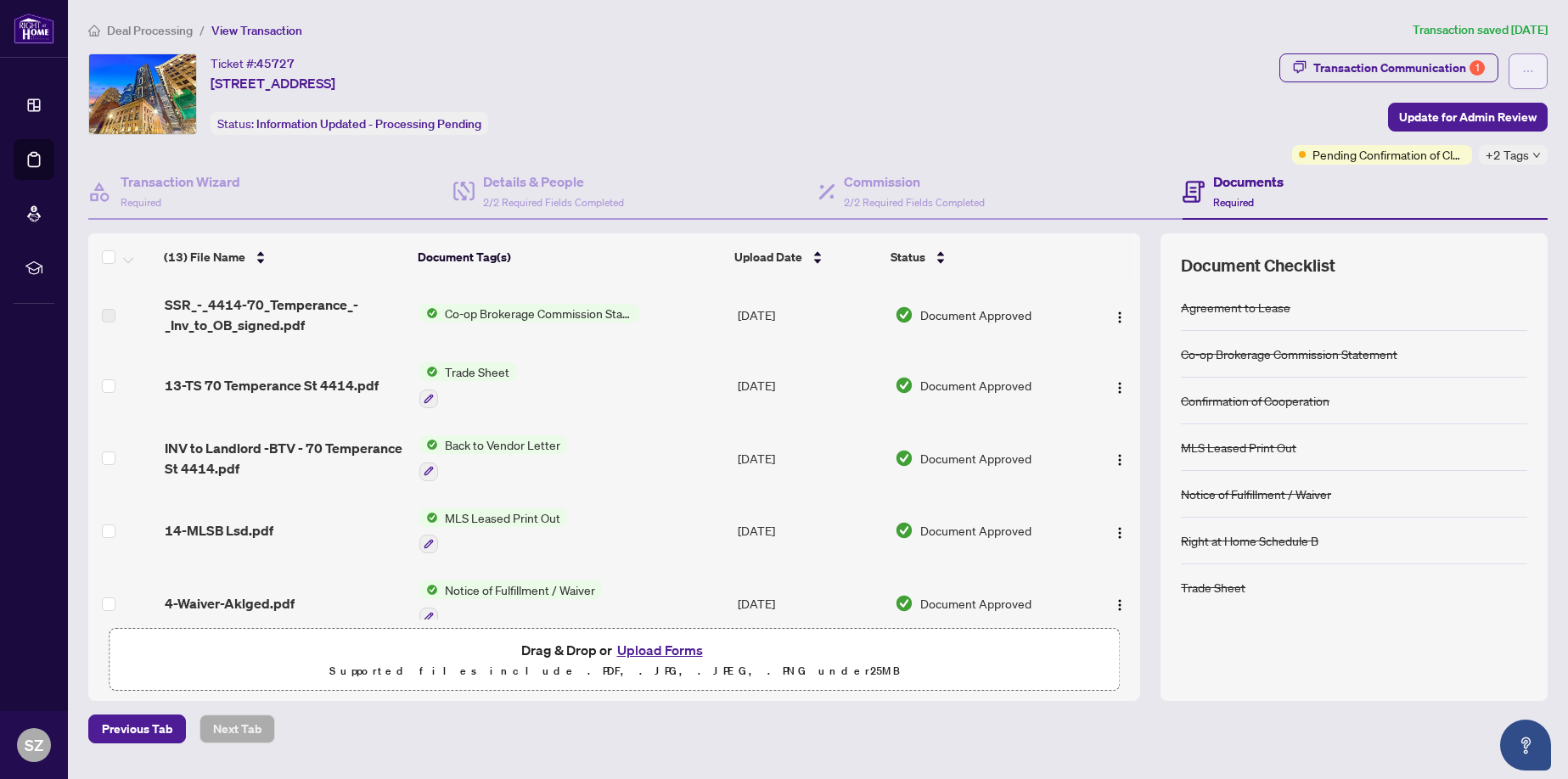
click at [1530, 73] on icon "ellipsis" at bounding box center [1528, 71] width 12 height 12
click at [1353, 16] on main "Deal Processing / View Transaction Transaction saved 2 days ago Ticket #: 45727…" at bounding box center [818, 389] width 1500 height 779
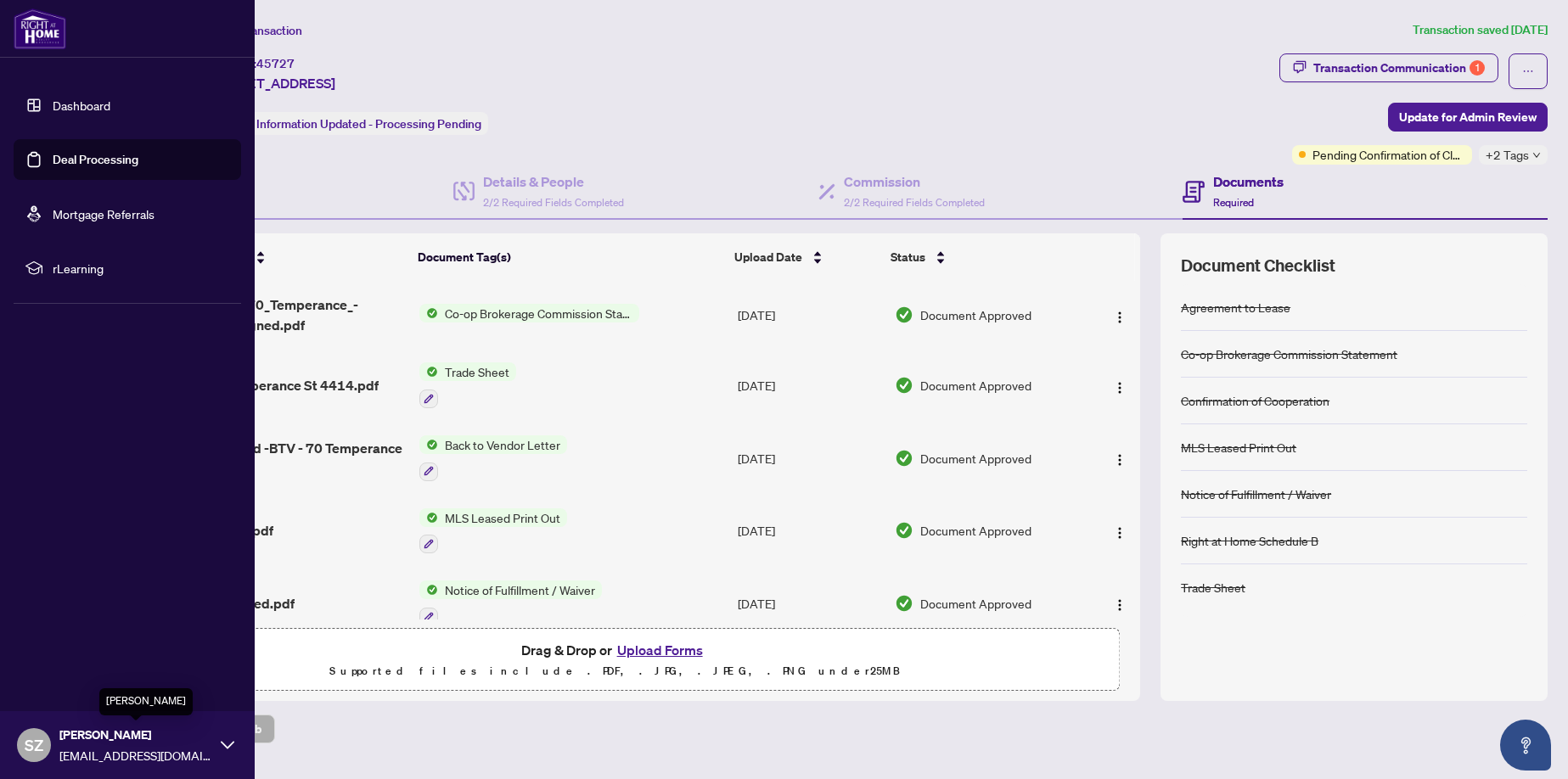
click at [112, 737] on span "Stanley Zhao" at bounding box center [136, 735] width 153 height 18
click at [73, 641] on span "Logout" at bounding box center [69, 644] width 39 height 27
